Goal: Task Accomplishment & Management: Manage account settings

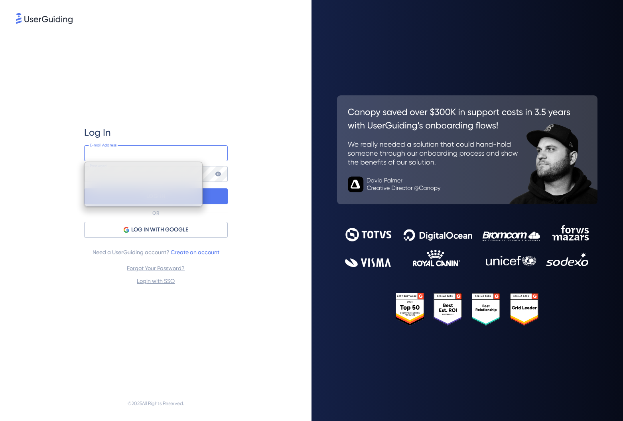
type input "[EMAIL_ADDRESS][DOMAIN_NAME]"
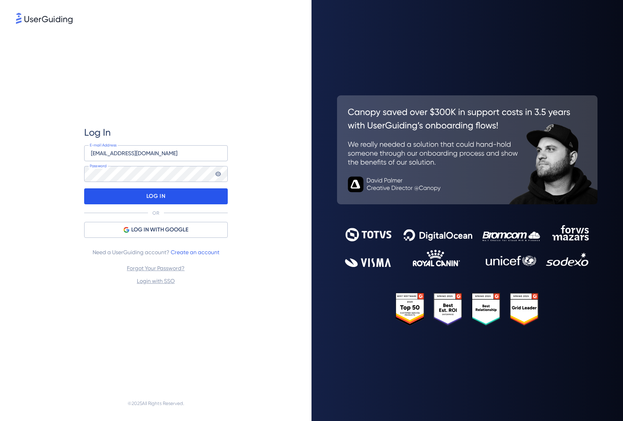
click at [113, 192] on div "LOG IN" at bounding box center [156, 196] width 144 height 16
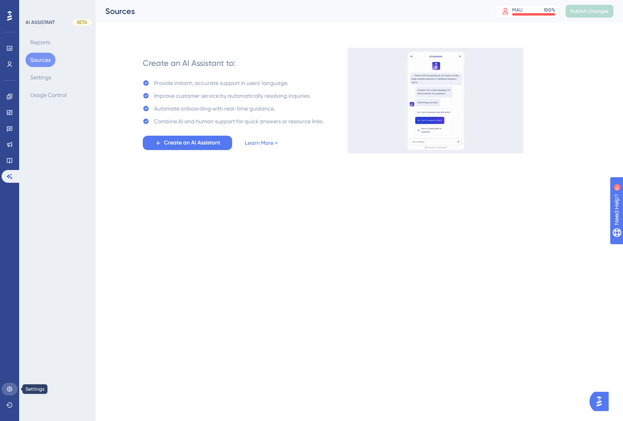
click at [11, 393] on link at bounding box center [10, 389] width 16 height 13
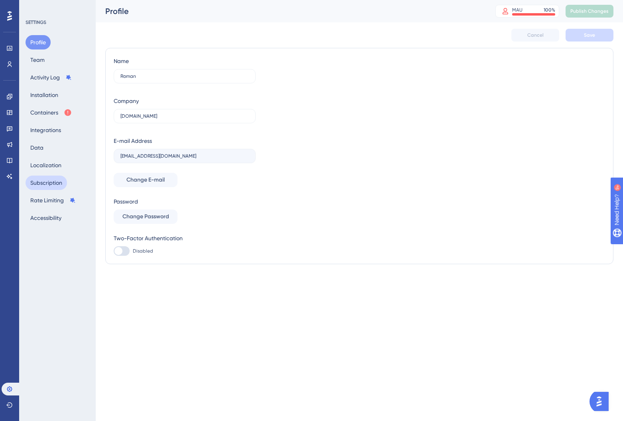
click at [57, 176] on button "Subscription" at bounding box center [46, 183] width 41 height 14
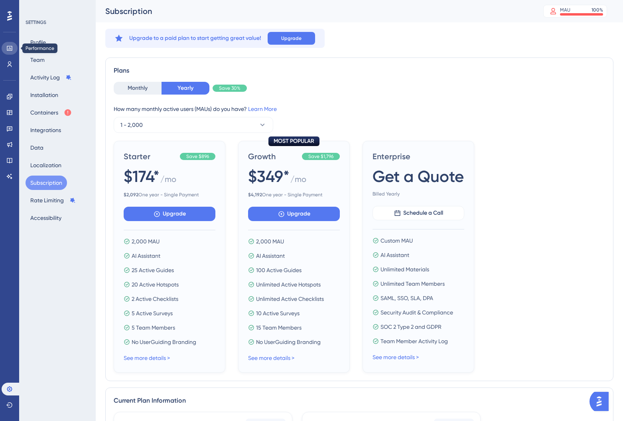
click at [11, 53] on link at bounding box center [10, 48] width 16 height 13
